Goal: Find specific page/section: Find specific page/section

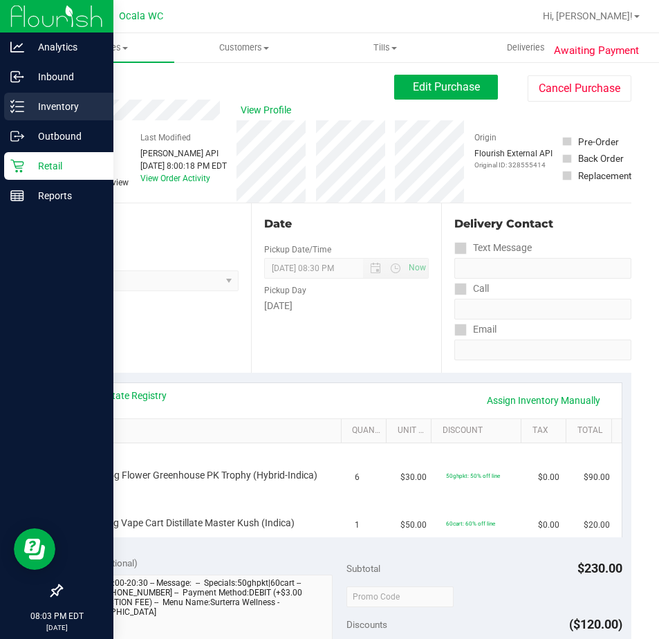
click at [77, 111] on p "Inventory" at bounding box center [65, 106] width 83 height 17
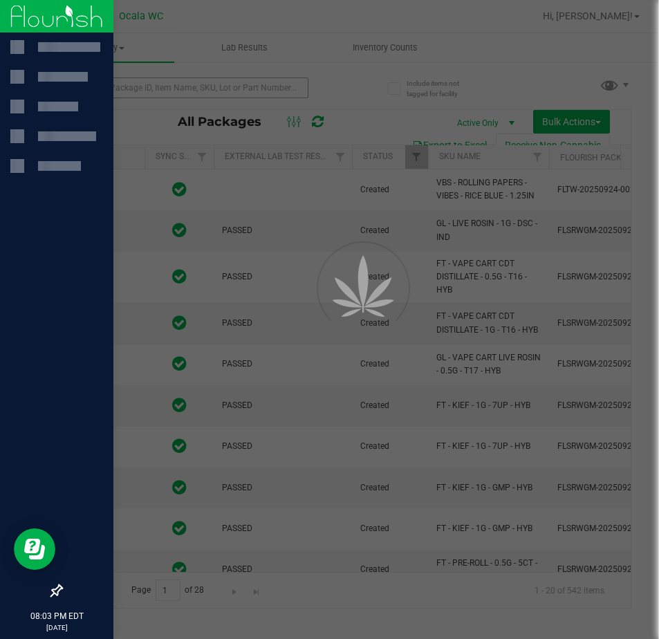
click at [109, 93] on div at bounding box center [329, 319] width 659 height 639
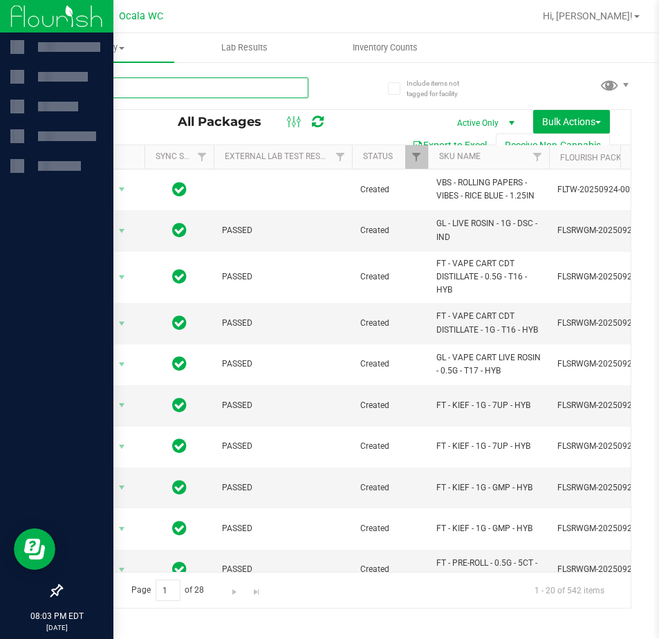
click at [109, 93] on input "text" at bounding box center [185, 87] width 248 height 21
type input "pkt"
